Goal: Task Accomplishment & Management: Use online tool/utility

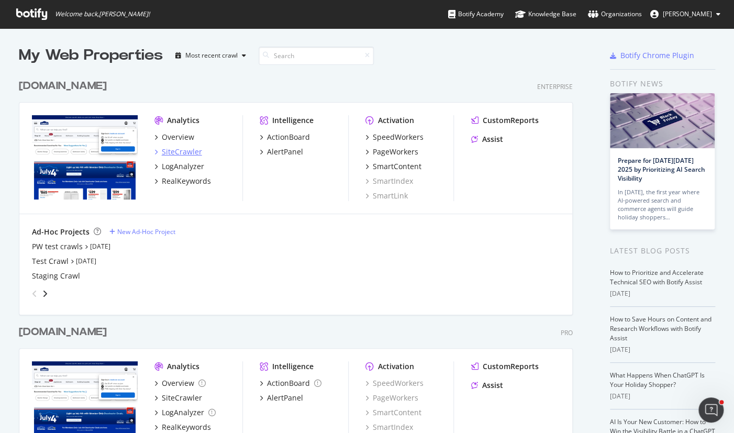
click at [176, 152] on div "SiteCrawler" at bounding box center [182, 152] width 40 height 10
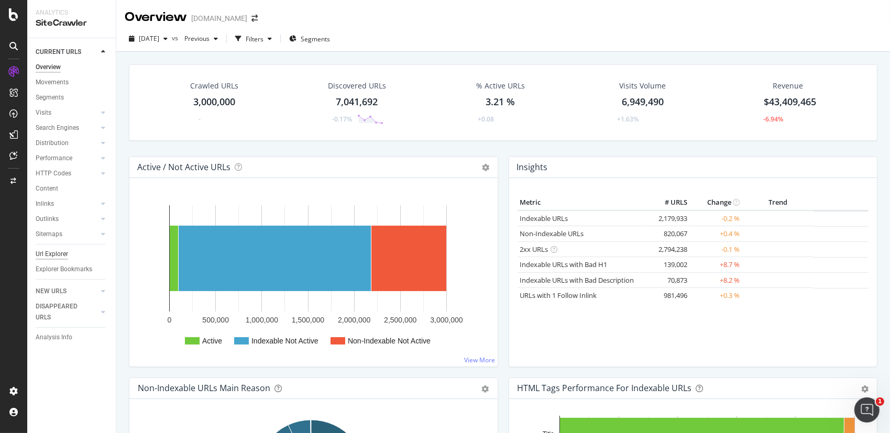
click at [48, 253] on div "Url Explorer" at bounding box center [52, 254] width 32 height 11
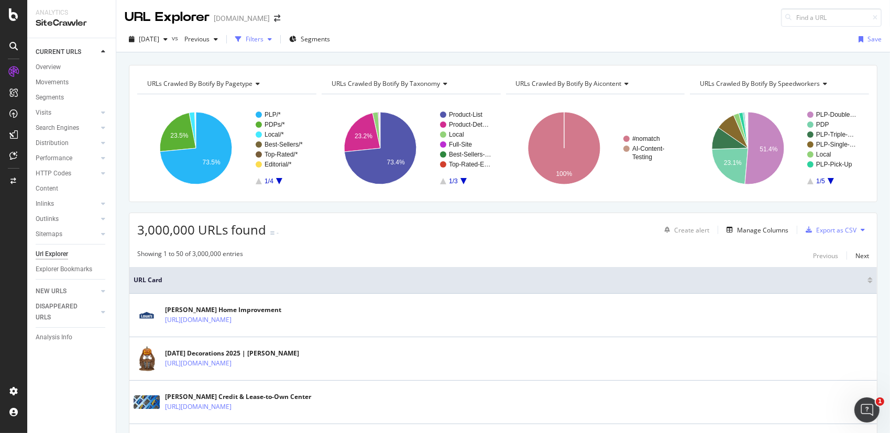
click at [264, 37] on div "Filters" at bounding box center [255, 39] width 18 height 9
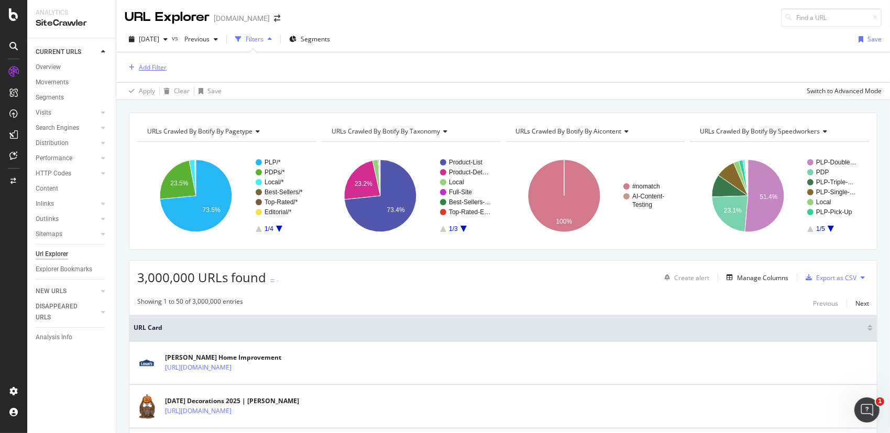
click at [153, 65] on div "Add Filter" at bounding box center [153, 67] width 28 height 9
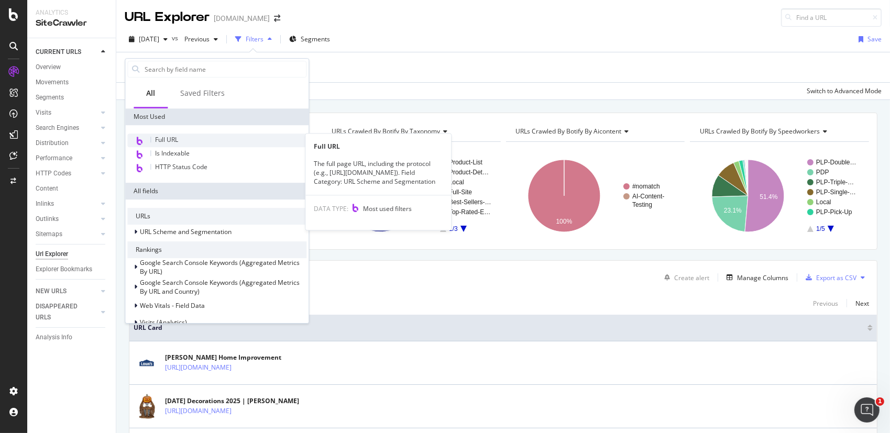
click at [183, 140] on div "Full URL" at bounding box center [216, 141] width 179 height 14
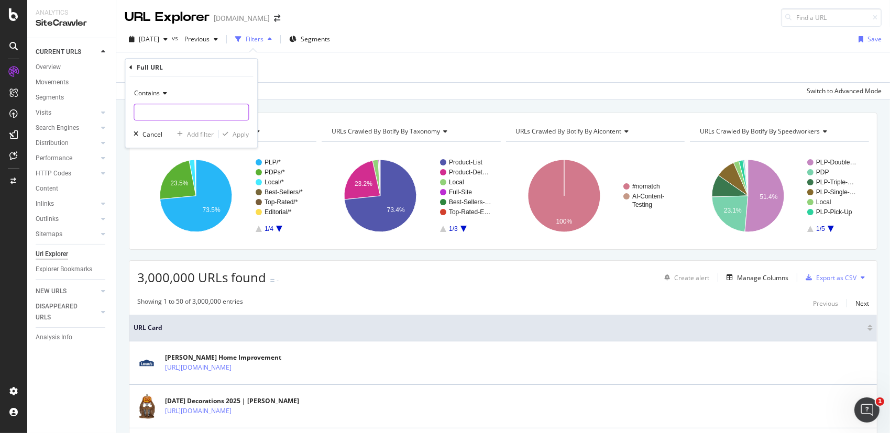
click at [188, 114] on input "text" at bounding box center [191, 112] width 114 height 17
type input "s"
type input "/store/"
click at [237, 135] on div "Apply" at bounding box center [241, 134] width 16 height 9
